Goal: Task Accomplishment & Management: Manage account settings

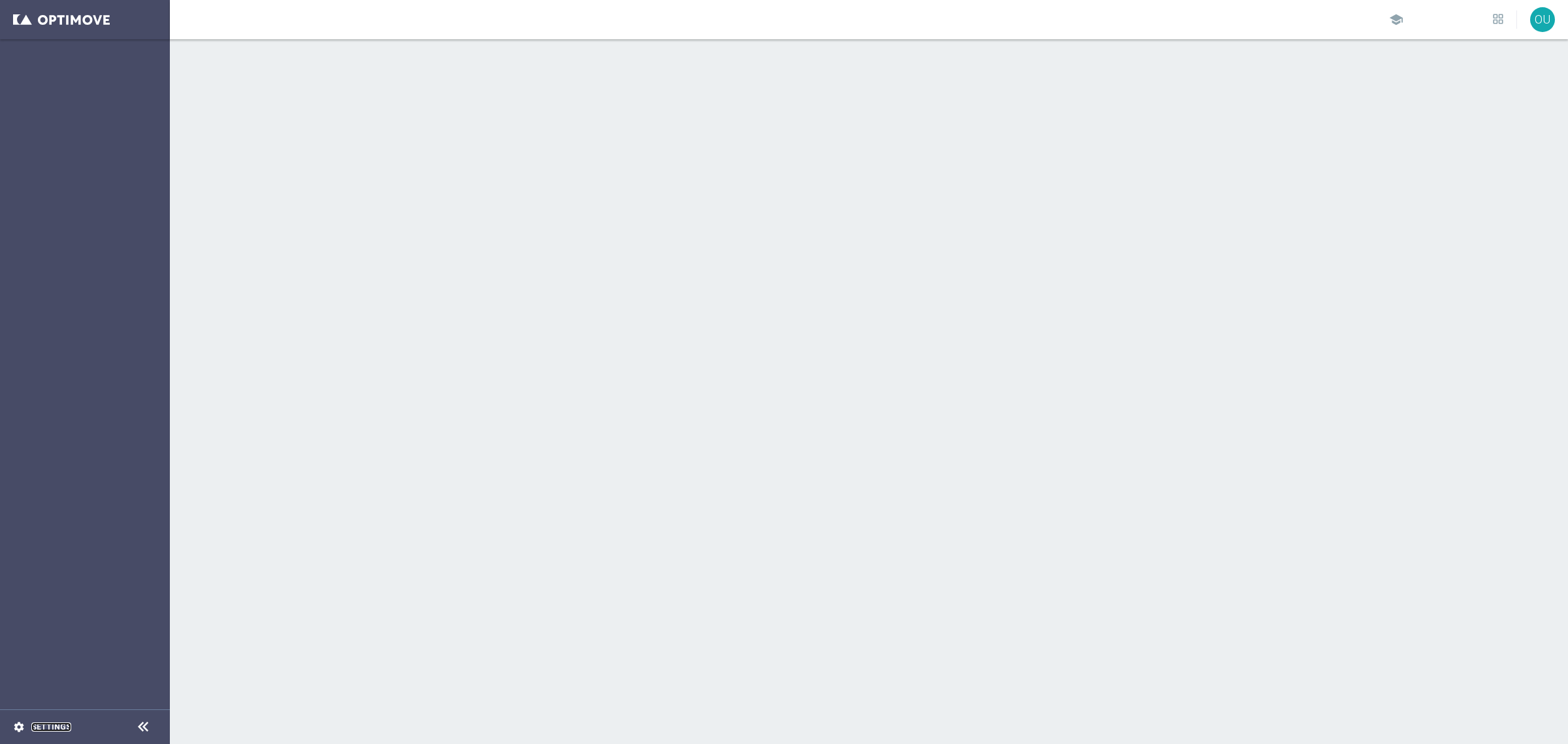
click at [54, 723] on link "Settings" at bounding box center [51, 727] width 40 height 8
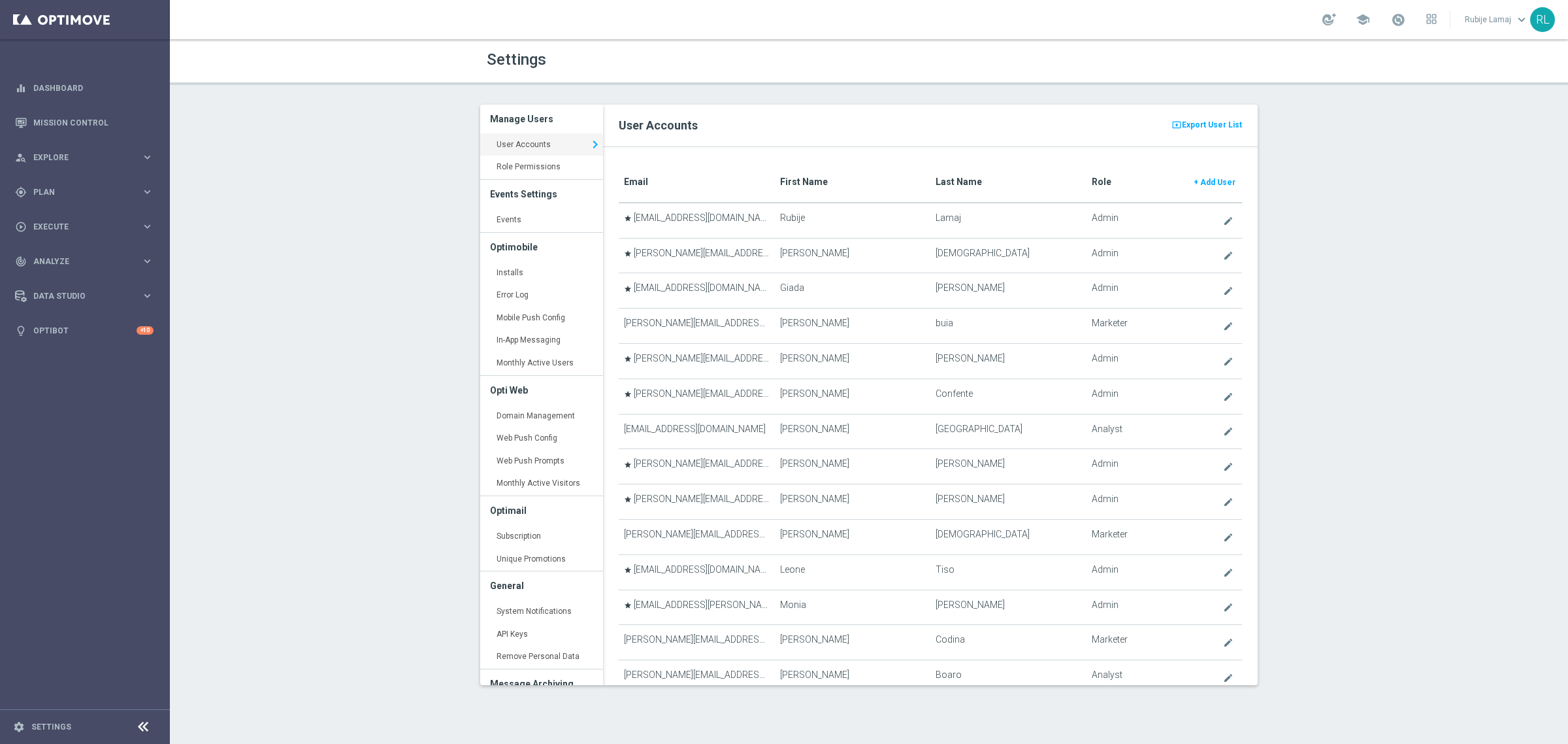
click at [808, 175] on th "First Name" at bounding box center [852, 183] width 156 height 40
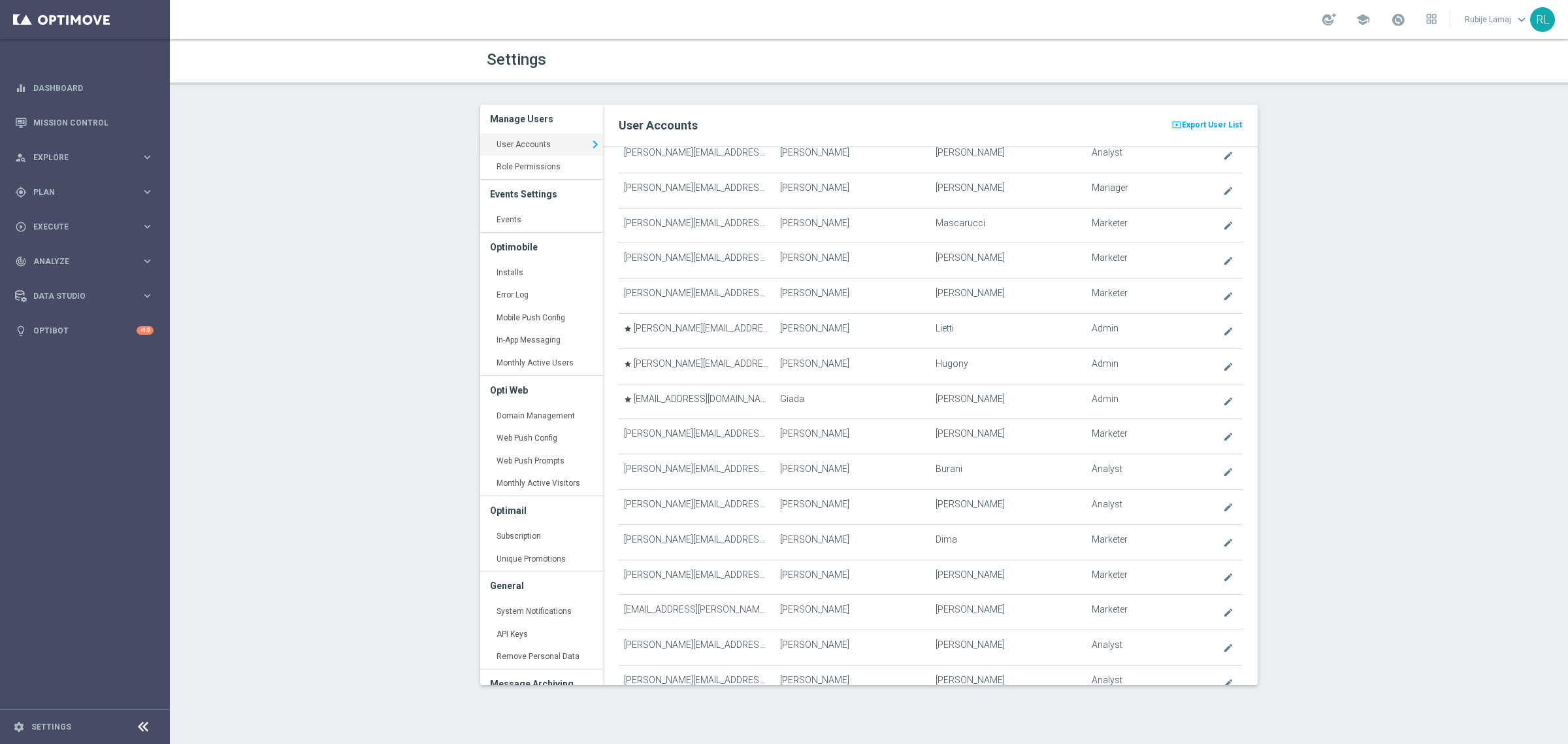
scroll to position [1921, 0]
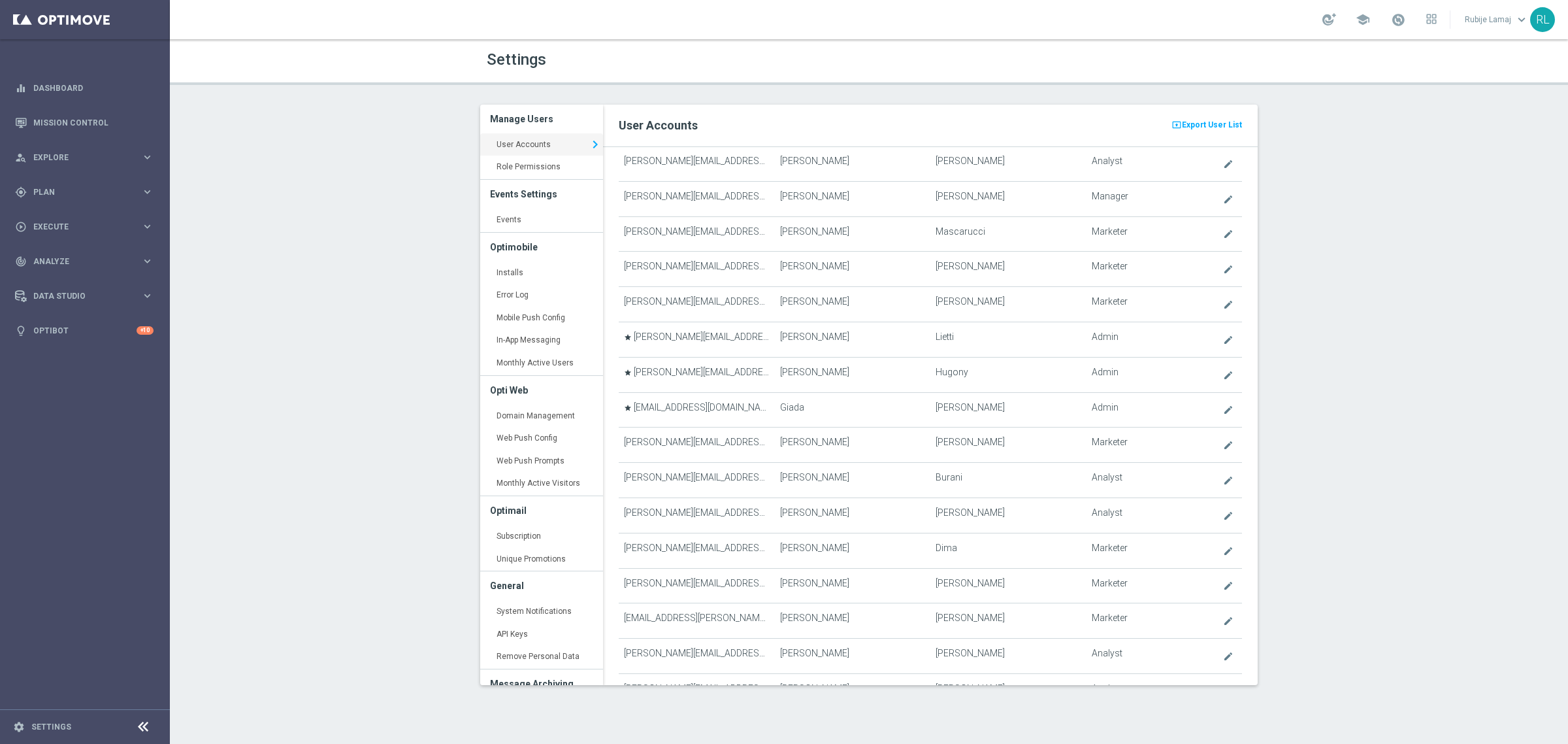
click at [1567, 324] on div "Settings Manage Users User Accounts keyboard_arrow_right Role Permissions keybo…" at bounding box center [869, 391] width 1398 height 705
click at [1567, 588] on div "Settings Manage Users User Accounts keyboard_arrow_right Role Permissions keybo…" at bounding box center [869, 391] width 1398 height 705
